Goal: Information Seeking & Learning: Learn about a topic

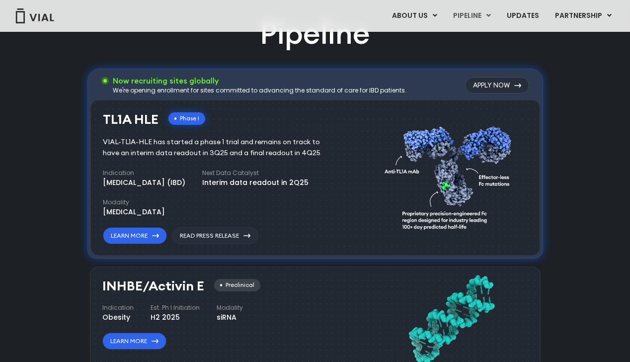
scroll to position [637, 0]
click at [154, 234] on icon at bounding box center [155, 236] width 7 height 4
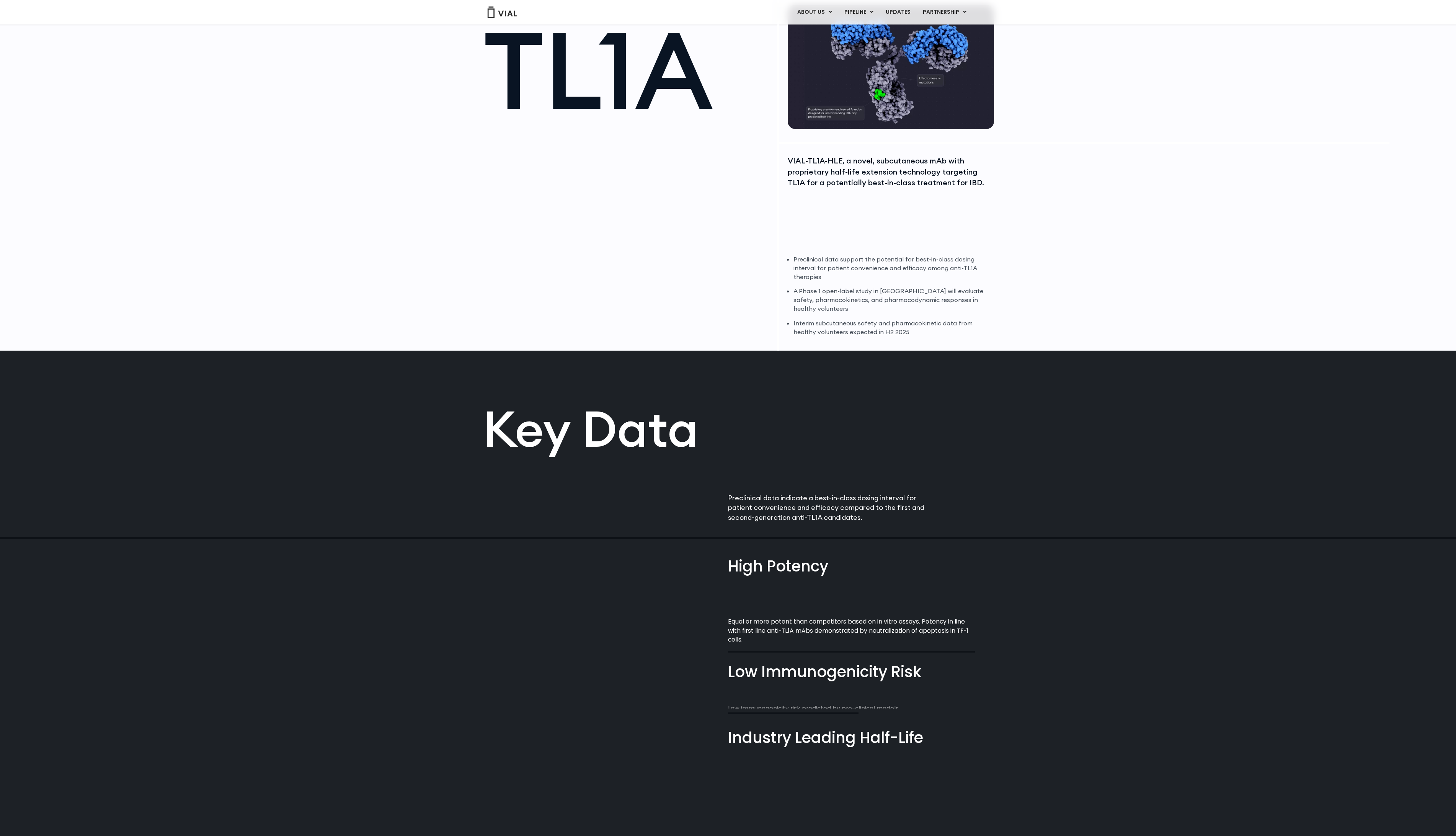
scroll to position [609, 0]
